Goal: Task Accomplishment & Management: Manage account settings

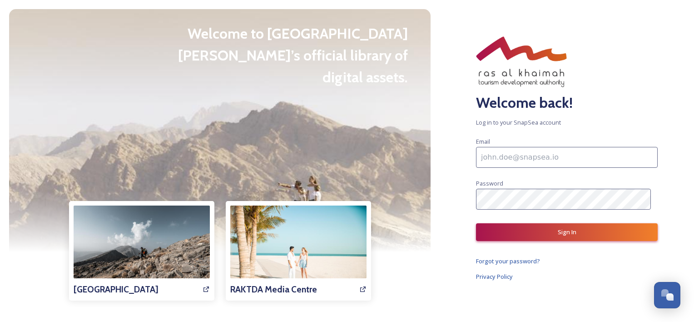
click at [512, 155] on input at bounding box center [567, 157] width 182 height 21
click at [505, 154] on input at bounding box center [567, 157] width 182 height 21
click at [429, 188] on div at bounding box center [219, 130] width 421 height 242
click at [519, 158] on input at bounding box center [567, 157] width 182 height 21
click at [440, 198] on div "Welcome back! Log in to your SnapSea account Email Password Sign In Forgot your…" at bounding box center [567, 161] width 254 height 322
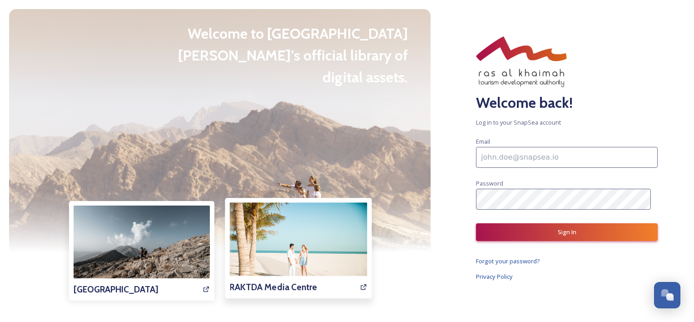
click at [266, 265] on img at bounding box center [298, 248] width 138 height 92
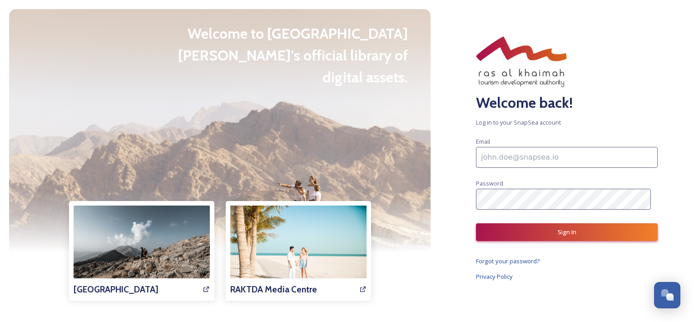
click at [516, 158] on input at bounding box center [567, 157] width 182 height 21
paste input "admin@el-zayat.com"
type input "admin@el-zayat.com"
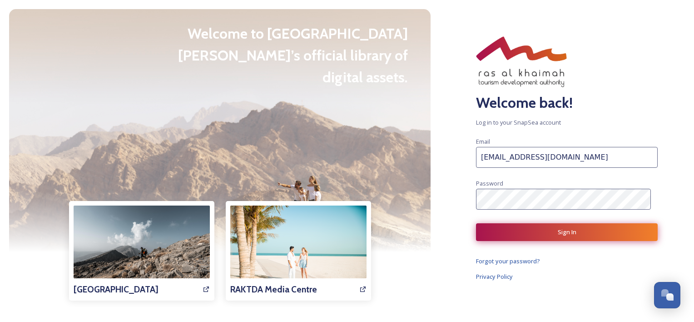
click at [522, 228] on button "Sign In" at bounding box center [567, 232] width 182 height 18
click at [513, 232] on button "Sign In" at bounding box center [567, 232] width 182 height 18
click at [589, 272] on link "Privacy Policy" at bounding box center [567, 277] width 182 height 11
click at [450, 164] on div "Welcome back! Log in to your SnapSea account Email admin@el-zayat.com Password …" at bounding box center [567, 161] width 254 height 322
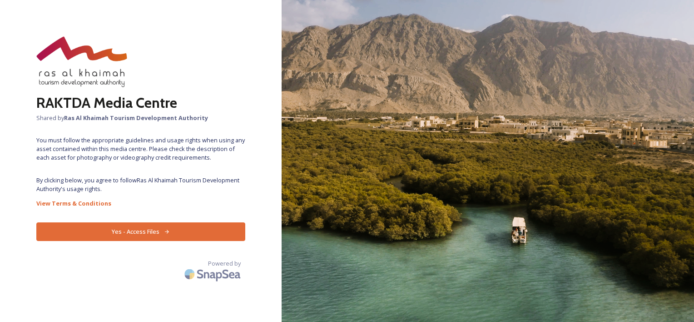
click at [168, 236] on button "Yes - Access Files" at bounding box center [140, 231] width 209 height 19
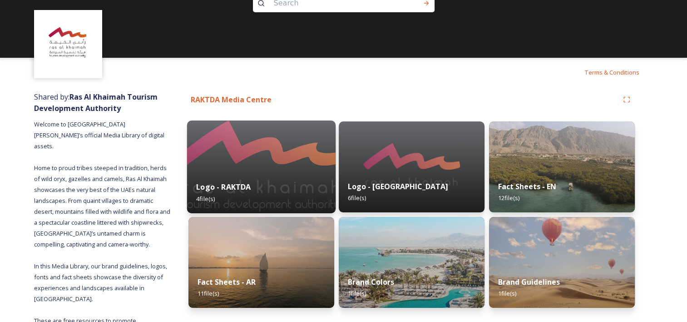
scroll to position [46, 0]
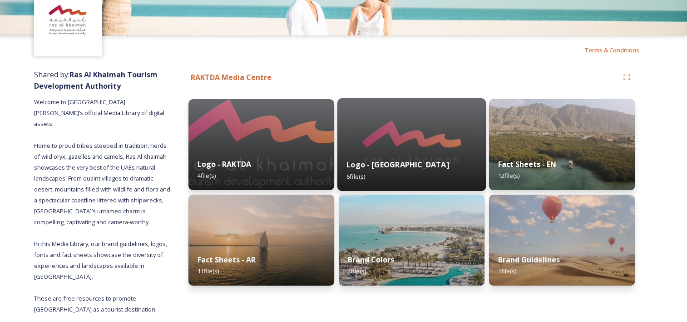
click at [378, 143] on img at bounding box center [411, 144] width 148 height 93
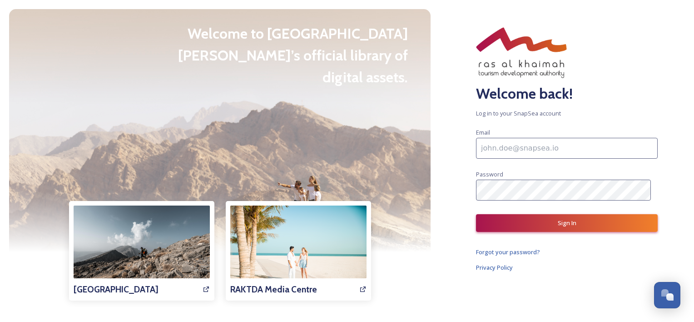
scroll to position [14, 0]
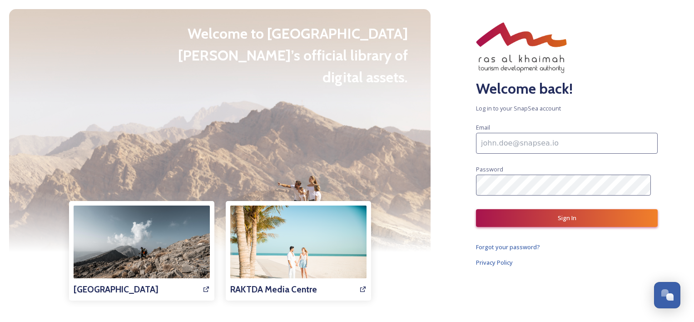
click at [501, 136] on input at bounding box center [567, 143] width 182 height 21
click at [492, 140] on input at bounding box center [567, 143] width 182 height 21
paste input "admin@el-zayat.com"
type input "admin@el-zayat.com"
click at [624, 146] on input "admin@el-zayat.com" at bounding box center [567, 143] width 182 height 21
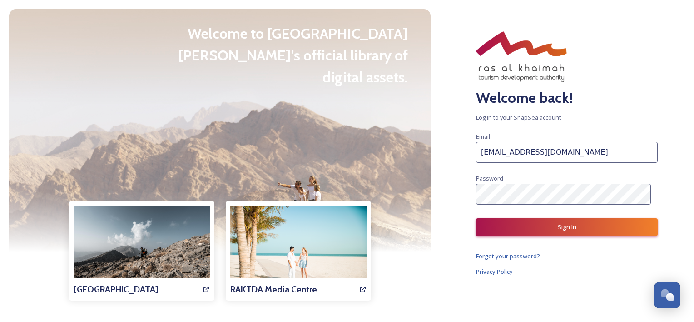
scroll to position [0, 0]
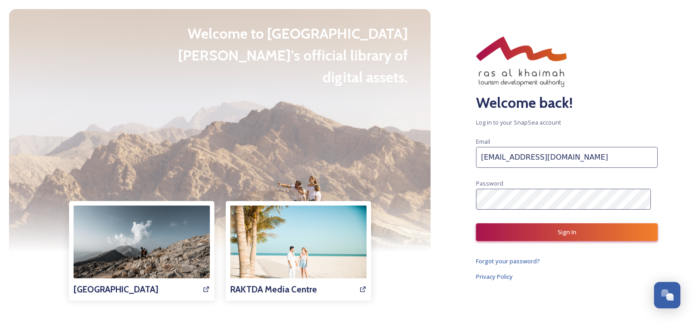
click at [549, 187] on div "Email admin@el-zayat.com Password" at bounding box center [567, 173] width 182 height 74
click at [562, 278] on link "Privacy Policy" at bounding box center [567, 276] width 182 height 11
click at [544, 240] on div "Welcome back! Log in to your SnapSea account Email admin@el-zayat.com Password …" at bounding box center [567, 161] width 254 height 322
click at [543, 234] on button "Sign In" at bounding box center [567, 232] width 182 height 18
click at [567, 234] on button "Sign In" at bounding box center [567, 232] width 182 height 18
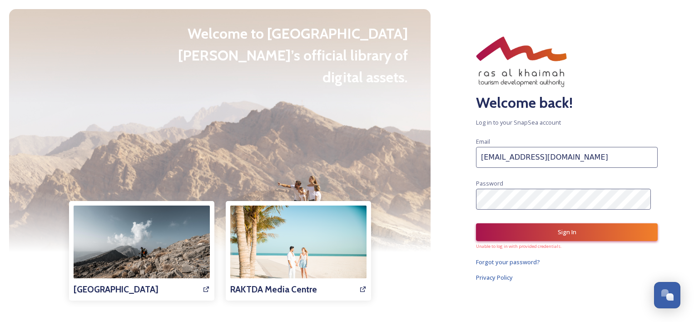
click at [480, 156] on input "admin@el-zayat.com" at bounding box center [567, 157] width 182 height 21
click at [524, 235] on button "Sign In" at bounding box center [567, 232] width 182 height 18
click at [508, 157] on input at bounding box center [567, 157] width 182 height 21
type input "admin@el-zayat.com"
click at [528, 229] on button "Sign In" at bounding box center [567, 232] width 182 height 18
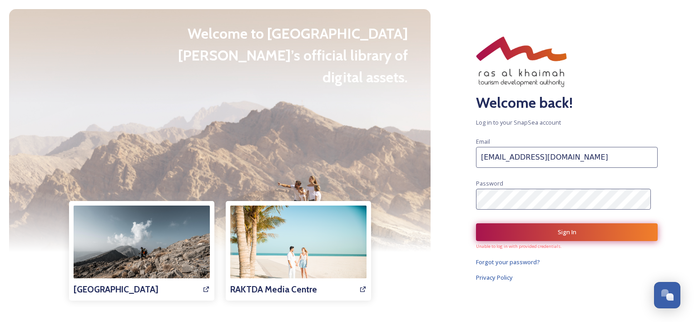
click at [528, 229] on button "Sign In" at bounding box center [567, 232] width 182 height 18
click at [490, 265] on span "Forgot your password?" at bounding box center [508, 261] width 64 height 8
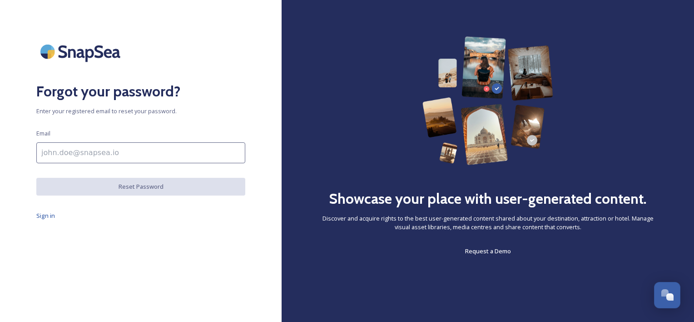
click at [101, 156] on input at bounding box center [140, 152] width 209 height 21
type input "m.elbaraga@fursan.com.sa"
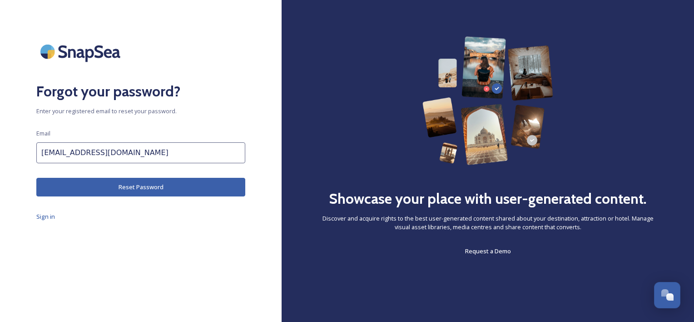
click at [112, 188] on button "Reset Password" at bounding box center [140, 187] width 209 height 19
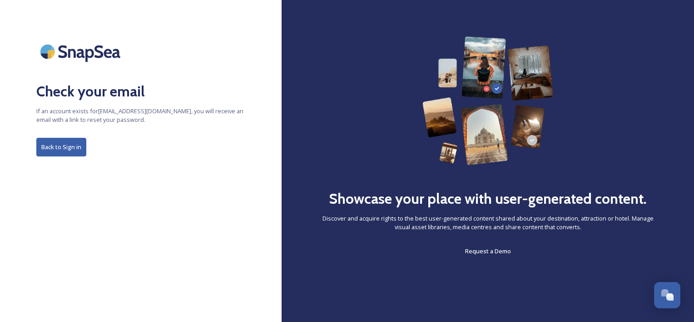
click at [67, 149] on button "Back to Sign in" at bounding box center [61, 147] width 50 height 19
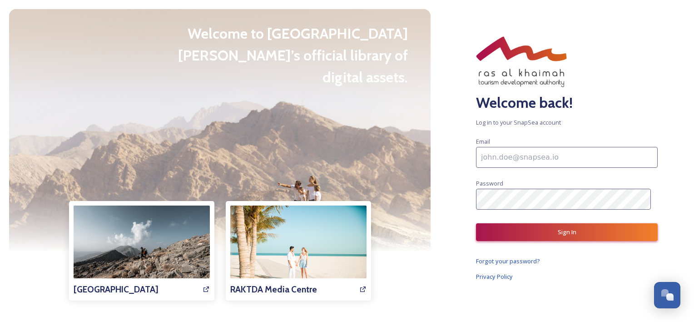
click at [512, 144] on div "Email Password" at bounding box center [567, 173] width 182 height 74
click at [500, 158] on input at bounding box center [567, 157] width 182 height 21
type input "admin@el-zayat.com"
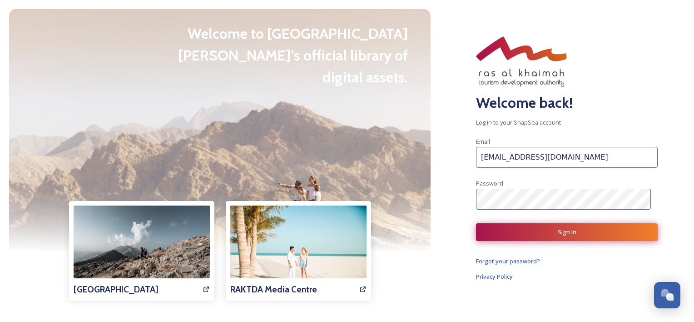
click at [500, 235] on button "Sign In" at bounding box center [567, 232] width 182 height 18
